Goal: Information Seeking & Learning: Learn about a topic

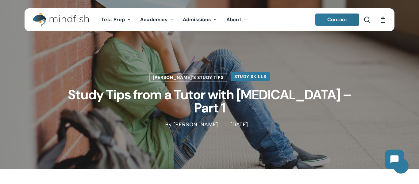
click at [230, 81] on link "Study Skills" at bounding box center [249, 76] width 39 height 9
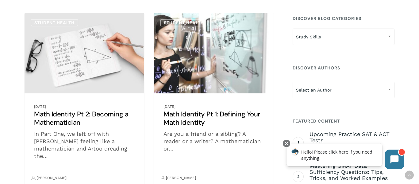
scroll to position [135, 0]
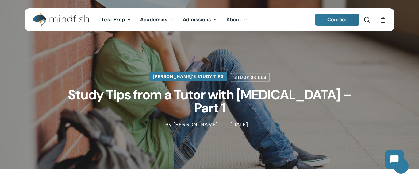
click at [201, 80] on link "[PERSON_NAME]'s Study Tips" at bounding box center [188, 76] width 78 height 9
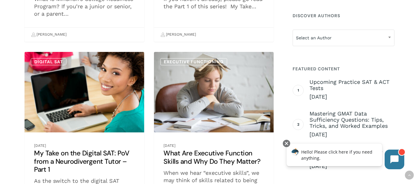
scroll to position [282, 0]
